Goal: Task Accomplishment & Management: Manage account settings

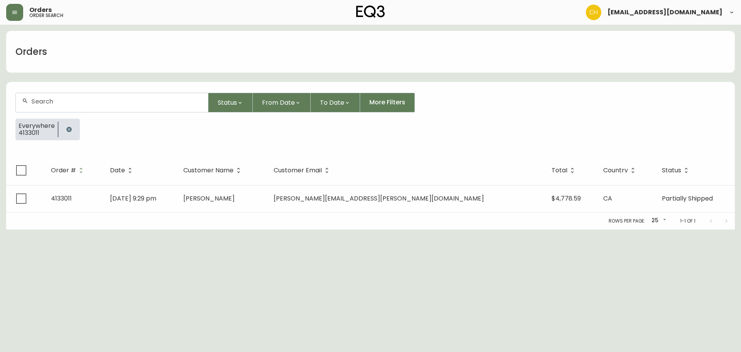
click at [69, 106] on div at bounding box center [112, 102] width 192 height 19
type input "4134905"
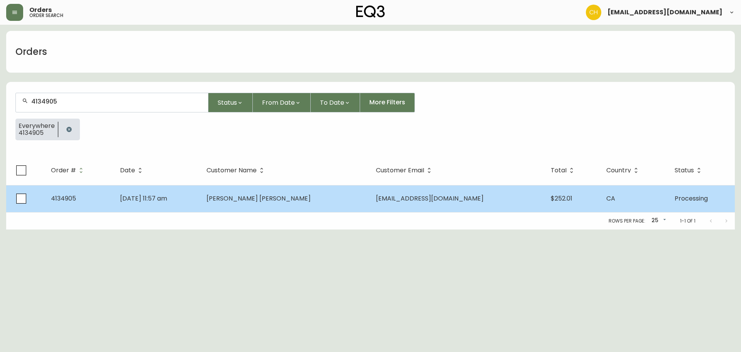
click at [257, 202] on span "[PERSON_NAME] [PERSON_NAME]" at bounding box center [258, 198] width 104 height 9
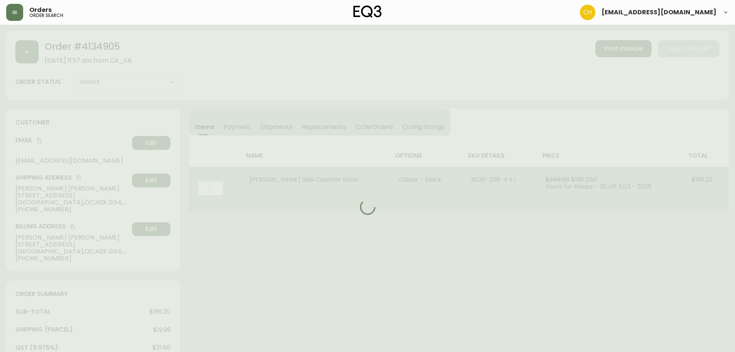
type input "Processing"
select select "PROCESSING"
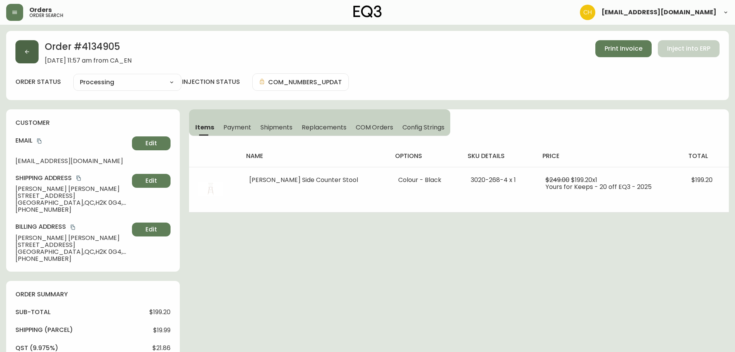
click at [28, 55] on button "button" at bounding box center [26, 51] width 23 height 23
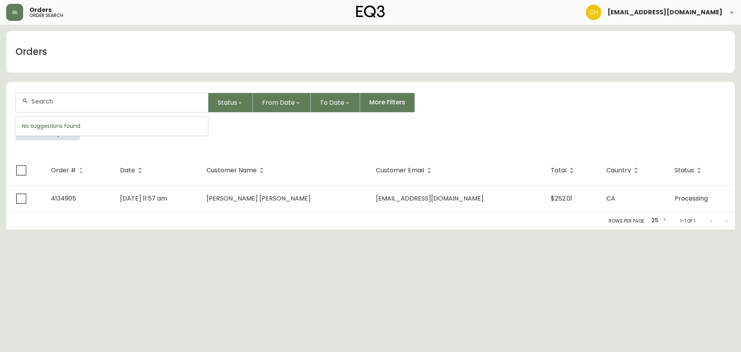
click at [54, 101] on input "text" at bounding box center [116, 101] width 171 height 7
click at [65, 100] on input "text" at bounding box center [116, 101] width 171 height 7
type input "4134898"
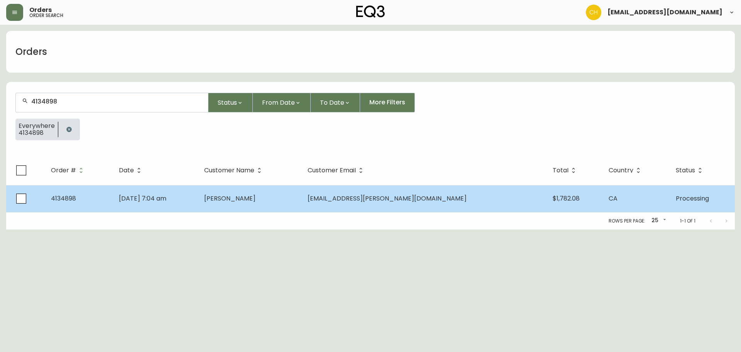
click at [301, 196] on td "[PERSON_NAME]" at bounding box center [249, 198] width 103 height 27
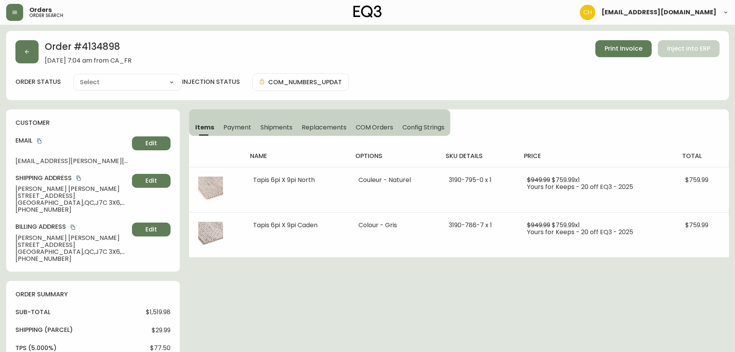
type input "Processing"
select select "PROCESSING"
click at [32, 50] on button "button" at bounding box center [26, 51] width 23 height 23
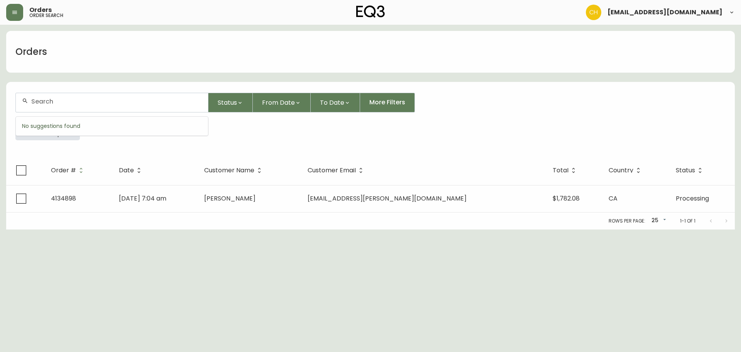
click at [59, 100] on input "text" at bounding box center [116, 101] width 171 height 7
click at [71, 105] on input "text" at bounding box center [116, 101] width 171 height 7
type input "4134906"
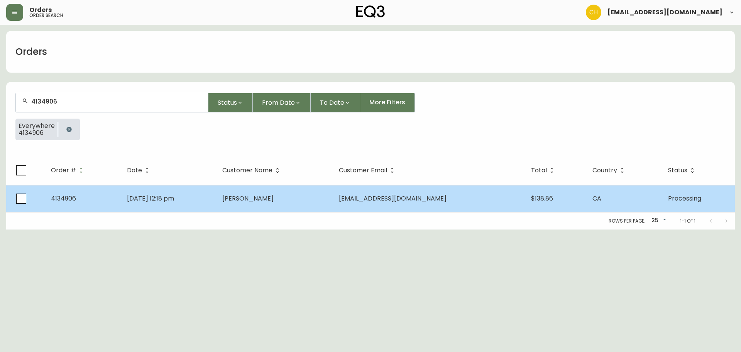
click at [268, 202] on span "[PERSON_NAME]" at bounding box center [247, 198] width 51 height 9
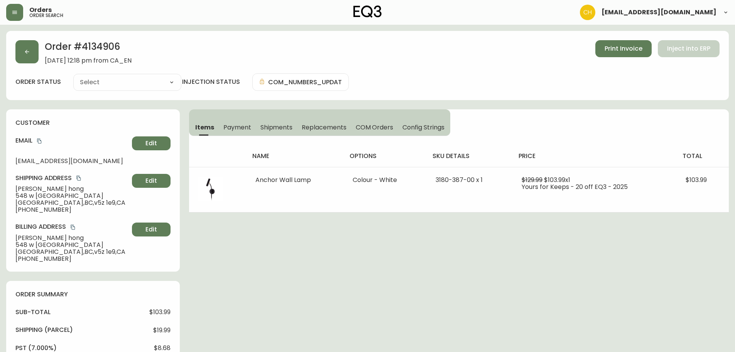
type input "Processing"
select select "PROCESSING"
click at [24, 49] on button "button" at bounding box center [26, 51] width 23 height 23
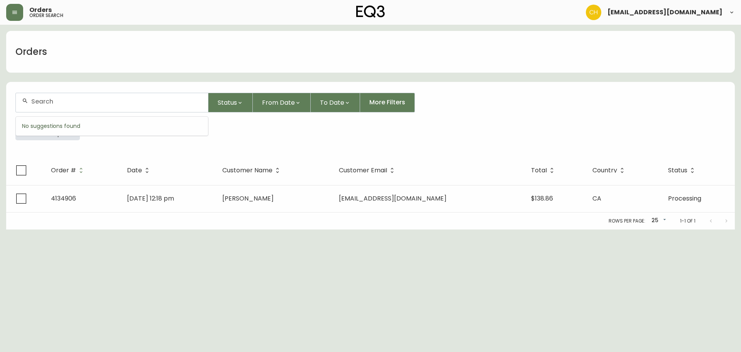
click at [49, 99] on input "text" at bounding box center [116, 101] width 171 height 7
type input "4134911"
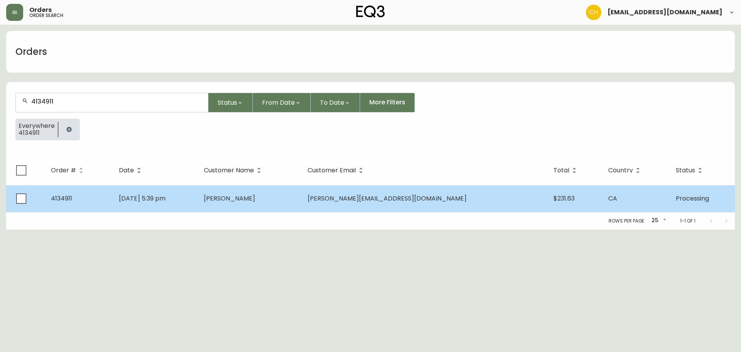
click at [255, 194] on span "[PERSON_NAME]" at bounding box center [229, 198] width 51 height 9
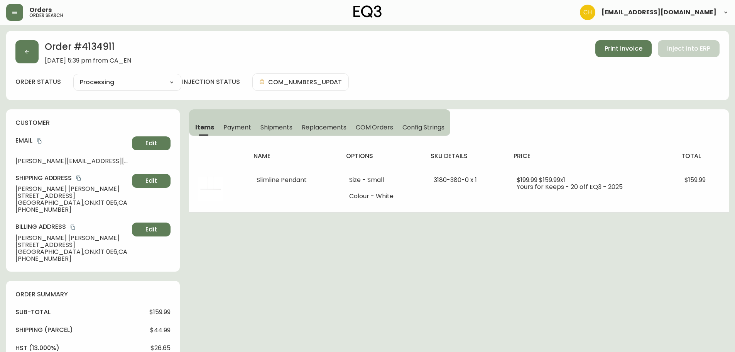
type input "Processing"
select select "PROCESSING"
click at [32, 56] on button "button" at bounding box center [26, 51] width 23 height 23
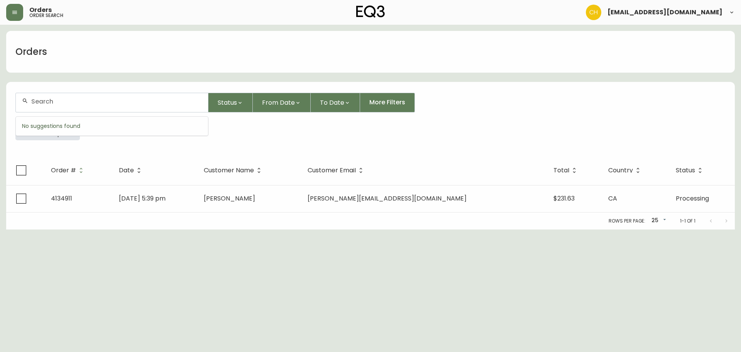
click at [45, 101] on input "text" at bounding box center [116, 101] width 171 height 7
type input "4134913"
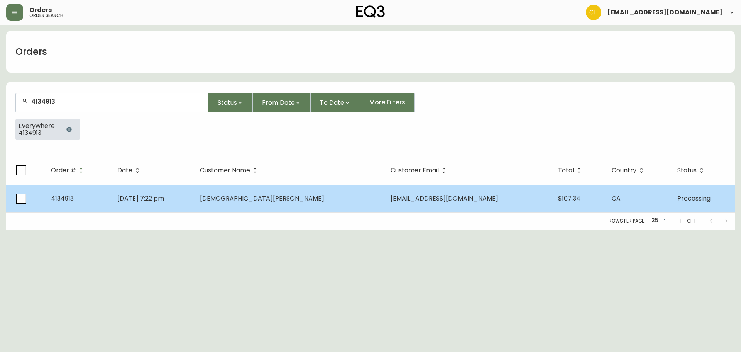
click at [194, 196] on td "[DATE] 7:22 pm" at bounding box center [152, 198] width 83 height 27
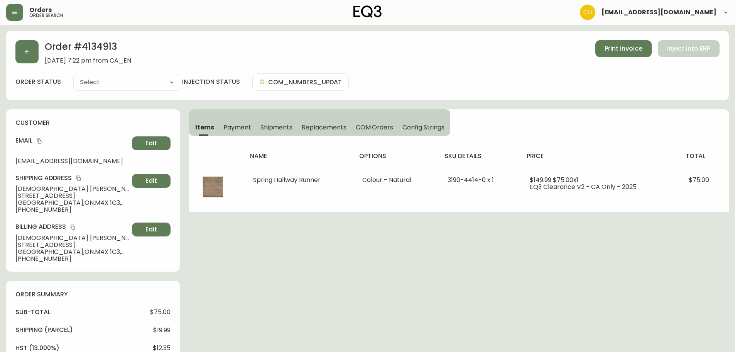
type input "Processing"
select select "PROCESSING"
click at [32, 56] on button "button" at bounding box center [26, 51] width 23 height 23
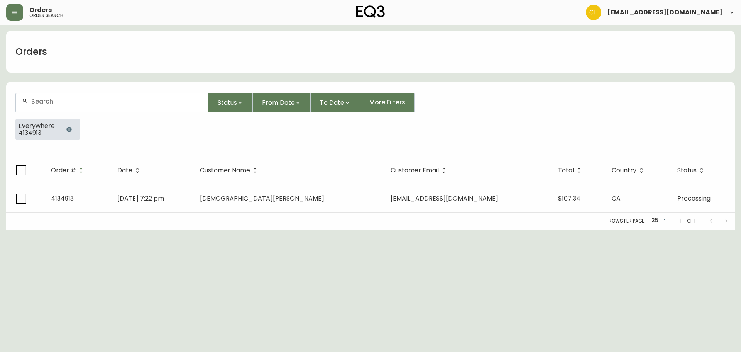
click at [58, 105] on div at bounding box center [112, 102] width 192 height 19
type input "4134915"
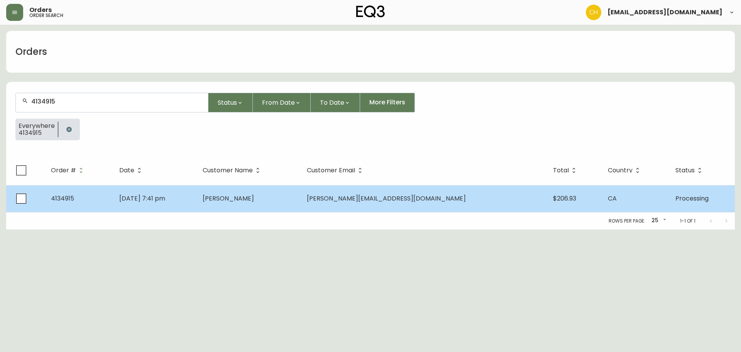
click at [256, 194] on td "[PERSON_NAME]" at bounding box center [248, 198] width 104 height 27
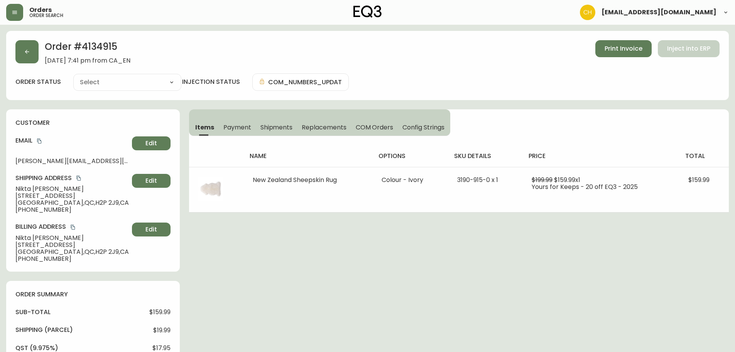
type input "Processing"
select select "PROCESSING"
click at [29, 54] on icon "button" at bounding box center [27, 52] width 6 height 6
